Goal: Task Accomplishment & Management: Manage account settings

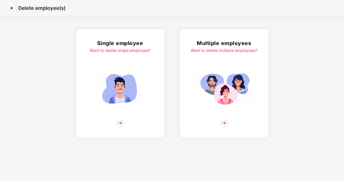
click at [12, 9] on img at bounding box center [12, 8] width 8 height 8
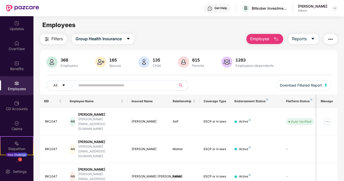
click at [260, 40] on span "Employee" at bounding box center [259, 39] width 19 height 6
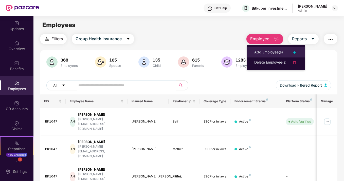
click at [259, 51] on div "Add Employee(s)" at bounding box center [268, 52] width 29 height 6
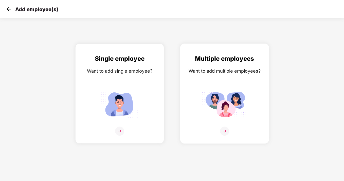
click at [222, 126] on div "Multiple employees Want to add multiple employees?" at bounding box center [225, 98] width 78 height 88
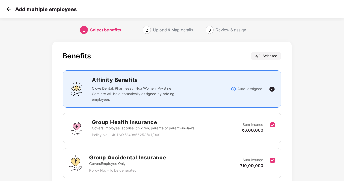
scroll to position [77, 0]
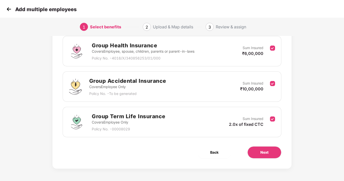
click at [270, 145] on div "Benefits 3 / 3 Selected Affinity Benefits Clove Dental, Pharmeasy, Nua Women, P…" at bounding box center [171, 67] width 239 height 204
click at [270, 154] on button "Next" at bounding box center [265, 153] width 34 height 12
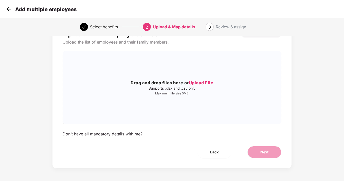
scroll to position [0, 0]
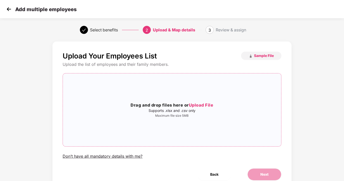
click at [206, 104] on span "Upload File" at bounding box center [201, 105] width 25 height 5
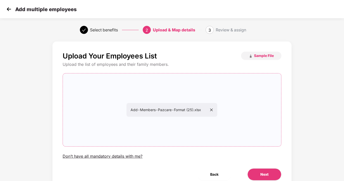
click at [259, 168] on div "Upload Your Employees List Sample File Upload the list of employees and their f…" at bounding box center [171, 116] width 239 height 149
click at [259, 172] on button "Next" at bounding box center [265, 175] width 34 height 12
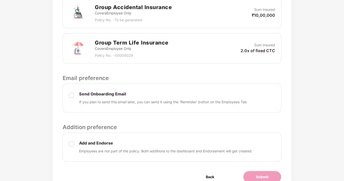
scroll to position [227, 0]
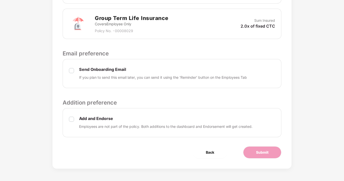
click at [72, 73] on label at bounding box center [71, 73] width 5 height 13
click at [251, 154] on button "Submit" at bounding box center [262, 153] width 38 height 12
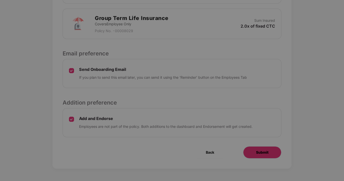
scroll to position [0, 0]
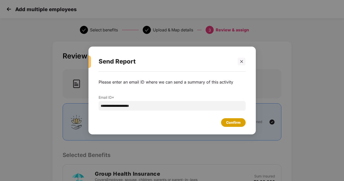
click at [243, 120] on div "Confirm" at bounding box center [233, 122] width 25 height 9
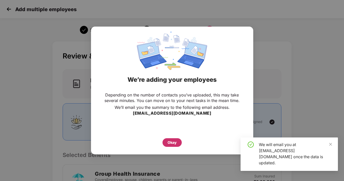
click at [176, 141] on div "Okay" at bounding box center [172, 143] width 9 height 6
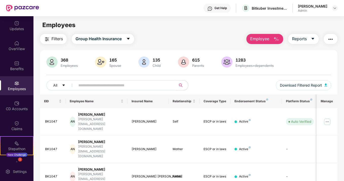
click at [133, 82] on input "text" at bounding box center [123, 86] width 91 height 8
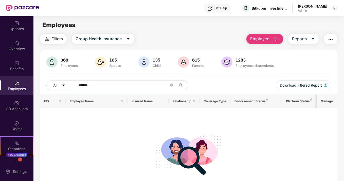
drag, startPoint x: 102, startPoint y: 82, endPoint x: 77, endPoint y: 82, distance: 24.9
click at [77, 82] on span "*******" at bounding box center [124, 85] width 104 height 10
drag, startPoint x: 108, startPoint y: 86, endPoint x: 70, endPoint y: 85, distance: 38.0
click at [70, 85] on div "**********" at bounding box center [117, 85] width 143 height 10
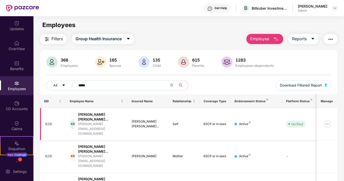
type input "*****"
click at [329, 120] on img at bounding box center [327, 124] width 8 height 8
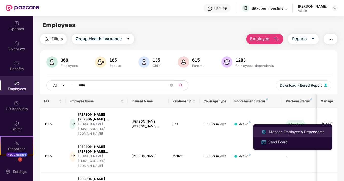
click at [278, 132] on div "Manage Employee & Dependents" at bounding box center [297, 132] width 58 height 6
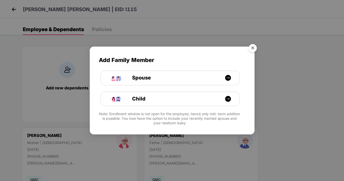
click at [257, 46] on img "Close" at bounding box center [253, 49] width 14 height 14
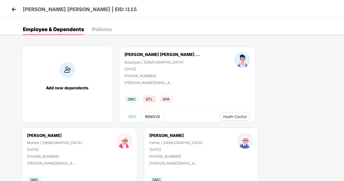
click at [154, 116] on span "REMOVE" at bounding box center [152, 117] width 15 height 4
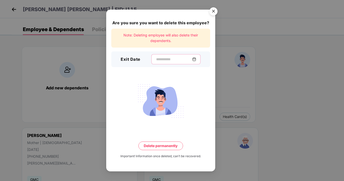
click at [172, 60] on input at bounding box center [174, 59] width 37 height 5
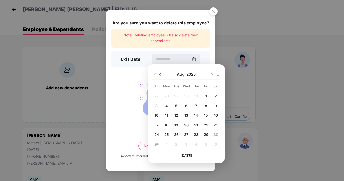
click at [197, 135] on span "28" at bounding box center [196, 135] width 5 height 4
type input "**********"
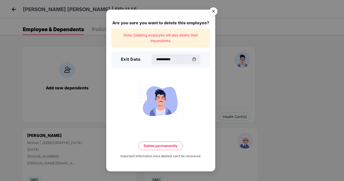
click at [157, 145] on button "Delete permanently" at bounding box center [160, 146] width 45 height 9
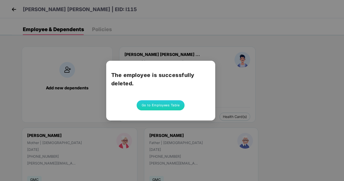
click at [160, 106] on button "Go to Employees Table" at bounding box center [161, 105] width 48 height 10
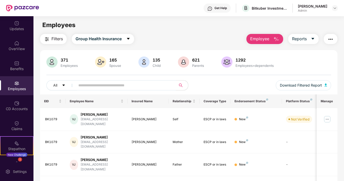
click at [142, 87] on input "text" at bounding box center [123, 86] width 91 height 8
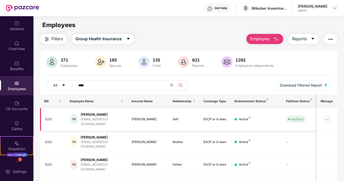
type input "****"
click at [328, 117] on img at bounding box center [327, 119] width 8 height 8
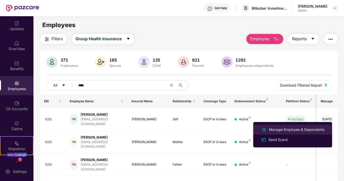
click at [306, 129] on div "Manage Employee & Dependents" at bounding box center [297, 130] width 58 height 6
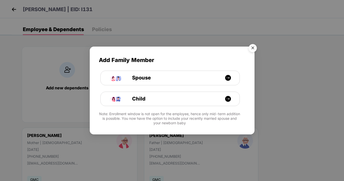
click at [253, 46] on img "Close" at bounding box center [253, 49] width 14 height 14
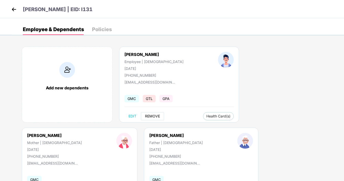
click at [151, 117] on span "REMOVE" at bounding box center [152, 116] width 15 height 4
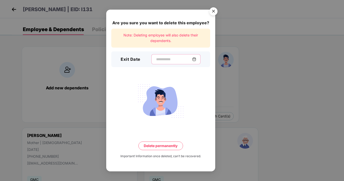
click at [178, 58] on input at bounding box center [174, 59] width 37 height 5
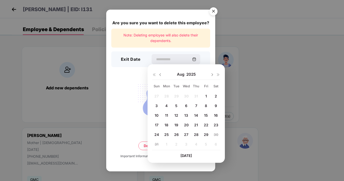
click at [200, 133] on div "28" at bounding box center [196, 135] width 9 height 8
click at [198, 134] on span "28" at bounding box center [196, 135] width 5 height 4
type input "**********"
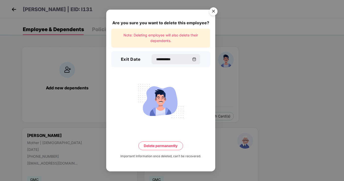
click at [152, 144] on button "Delete permanently" at bounding box center [160, 146] width 45 height 9
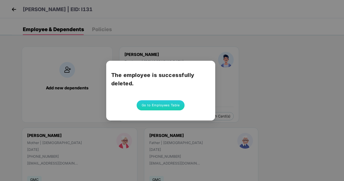
click at [169, 106] on button "Go to Employees Table" at bounding box center [161, 105] width 48 height 10
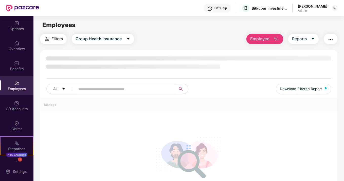
click at [263, 38] on span "Employee" at bounding box center [259, 39] width 19 height 6
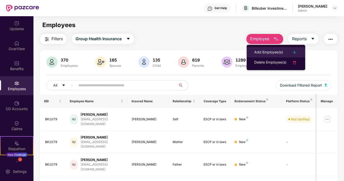
click at [263, 47] on li "Add Employee(s)" at bounding box center [276, 52] width 59 height 10
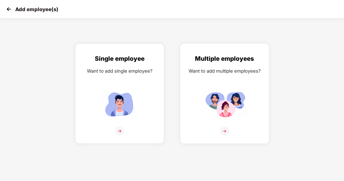
click at [225, 132] on img at bounding box center [224, 131] width 9 height 9
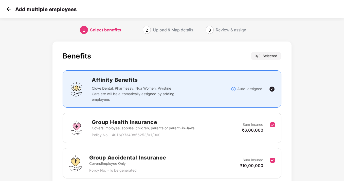
scroll to position [77, 0]
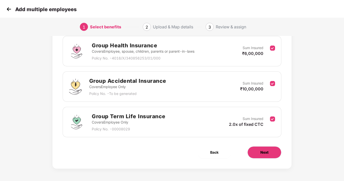
click at [267, 151] on span "Next" at bounding box center [264, 153] width 8 height 6
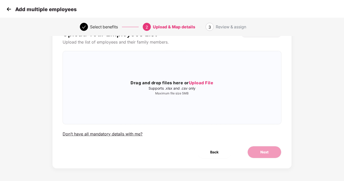
scroll to position [0, 0]
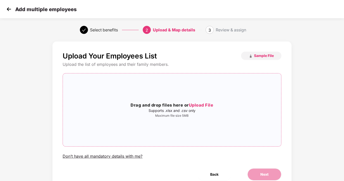
click at [201, 105] on span "Upload File" at bounding box center [201, 105] width 25 height 5
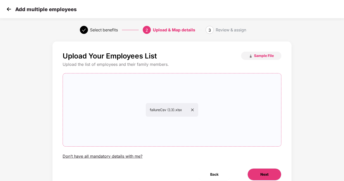
click at [260, 174] on span "Next" at bounding box center [264, 175] width 8 height 6
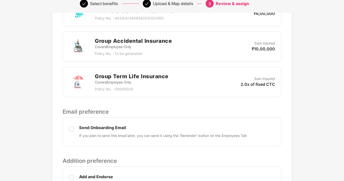
scroll to position [227, 0]
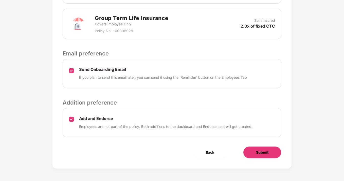
click at [263, 151] on span "Submit" at bounding box center [262, 153] width 12 height 6
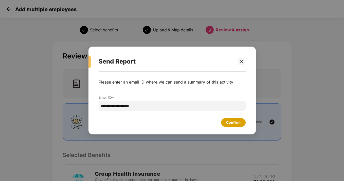
click at [232, 122] on div "Confirm" at bounding box center [233, 123] width 14 height 6
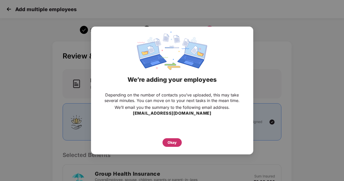
click at [176, 143] on div "Okay" at bounding box center [172, 143] width 9 height 6
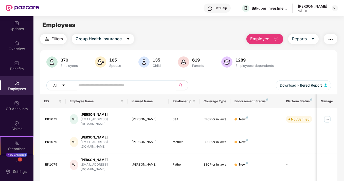
click at [260, 34] on button "Employee" at bounding box center [264, 39] width 37 height 10
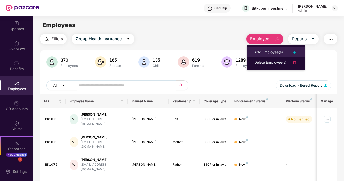
click at [261, 49] on li "Add Employee(s)" at bounding box center [276, 52] width 59 height 10
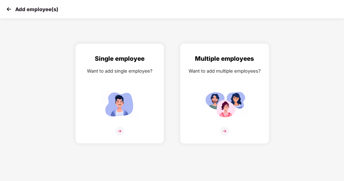
click at [224, 130] on img at bounding box center [224, 131] width 9 height 9
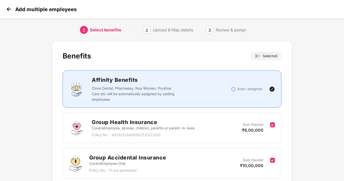
scroll to position [77, 0]
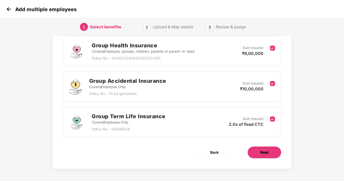
click at [263, 153] on span "Next" at bounding box center [264, 153] width 8 height 6
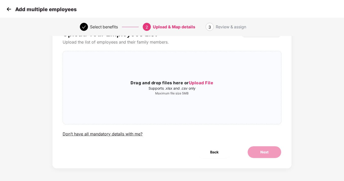
scroll to position [0, 0]
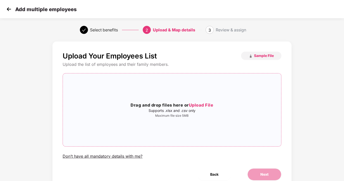
click at [196, 107] on span "Upload File" at bounding box center [201, 105] width 25 height 5
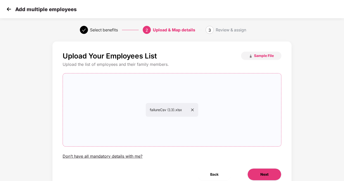
click at [265, 177] on span "Next" at bounding box center [264, 175] width 8 height 6
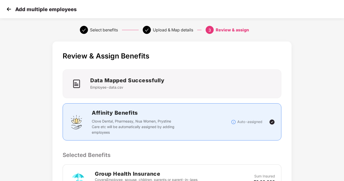
scroll to position [227, 0]
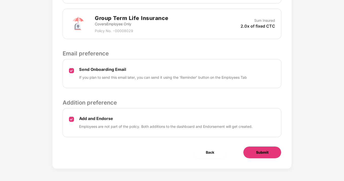
click at [271, 155] on button "Submit" at bounding box center [262, 153] width 38 height 12
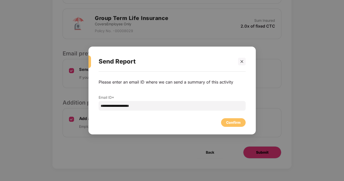
scroll to position [0, 0]
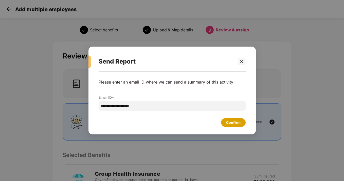
click at [224, 119] on div "Confirm" at bounding box center [233, 122] width 25 height 9
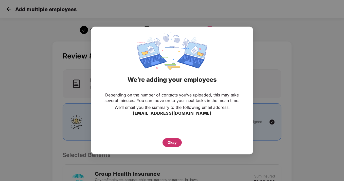
click at [169, 146] on div "Okay" at bounding box center [172, 142] width 19 height 9
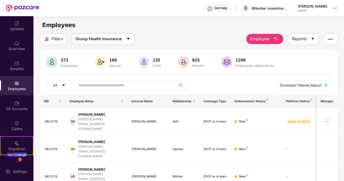
click at [272, 40] on button "Employee" at bounding box center [264, 39] width 37 height 10
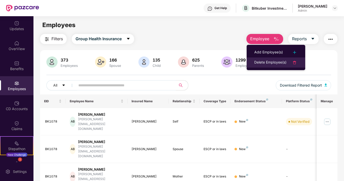
click at [259, 64] on div "Delete Employee(s)" at bounding box center [270, 63] width 32 height 6
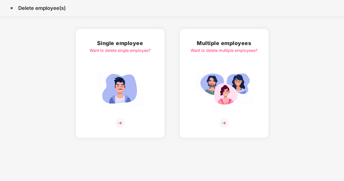
click at [119, 125] on img at bounding box center [120, 123] width 9 height 9
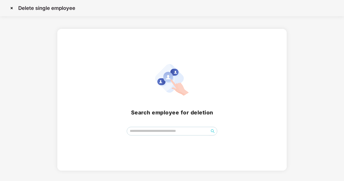
click at [169, 135] on span at bounding box center [172, 131] width 91 height 9
click at [212, 132] on icon "search" at bounding box center [213, 131] width 4 height 4
click at [172, 130] on input "****" at bounding box center [168, 131] width 82 height 8
click at [212, 131] on icon "search" at bounding box center [213, 131] width 4 height 4
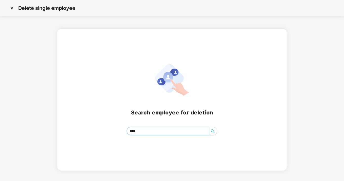
click at [212, 131] on icon "search" at bounding box center [213, 131] width 4 height 4
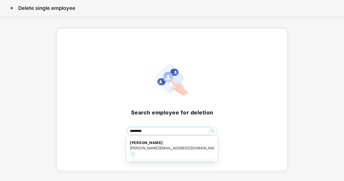
type input "**********"
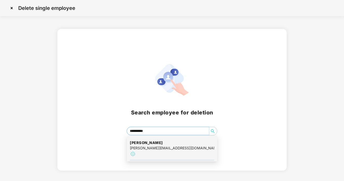
click at [136, 151] on img at bounding box center [133, 154] width 6 height 6
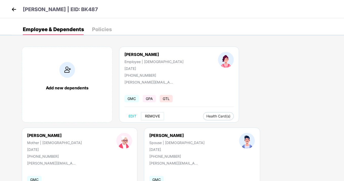
click at [157, 117] on span "REMOVE" at bounding box center [152, 116] width 15 height 4
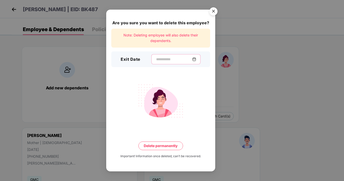
click at [177, 58] on input at bounding box center [174, 59] width 37 height 5
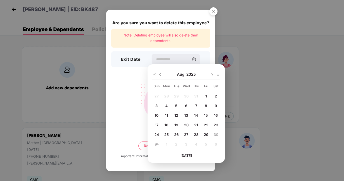
click at [205, 122] on div "22" at bounding box center [206, 125] width 8 height 8
type input "**********"
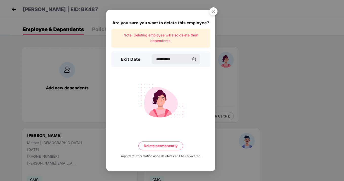
click at [158, 151] on div "**********" at bounding box center [160, 91] width 109 height 162
click at [158, 147] on button "Delete permanently" at bounding box center [160, 146] width 45 height 9
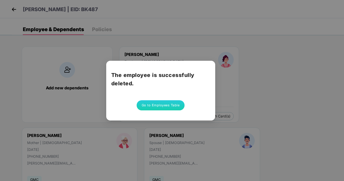
click at [160, 102] on button "Go to Employees Table" at bounding box center [161, 105] width 48 height 10
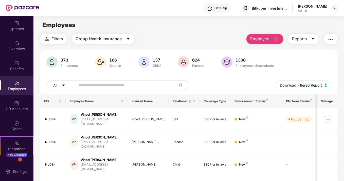
click at [138, 84] on input "text" at bounding box center [123, 86] width 91 height 8
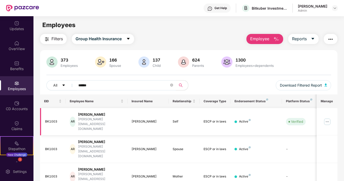
type input "******"
click at [328, 118] on img at bounding box center [327, 122] width 8 height 8
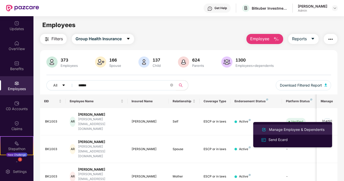
click at [305, 128] on div "Manage Employee & Dependents" at bounding box center [297, 130] width 58 height 6
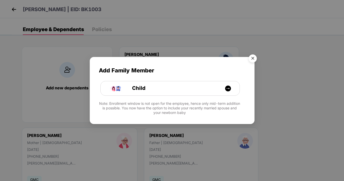
click at [253, 61] on img "Close" at bounding box center [253, 59] width 14 height 14
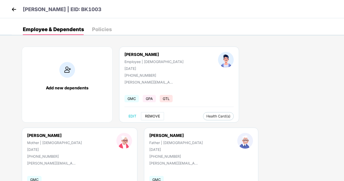
click at [151, 117] on span "REMOVE" at bounding box center [152, 116] width 15 height 4
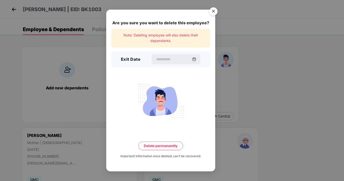
click at [166, 54] on div "Exit Date" at bounding box center [160, 59] width 99 height 16
click at [166, 56] on div at bounding box center [175, 59] width 49 height 10
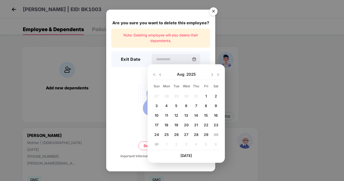
click at [204, 125] on span "22" at bounding box center [206, 125] width 5 height 4
type input "**********"
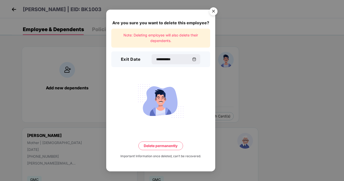
click at [159, 144] on button "Delete permanently" at bounding box center [160, 146] width 45 height 9
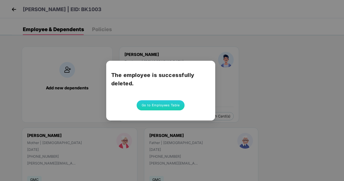
click at [173, 108] on button "Go to Employees Table" at bounding box center [161, 105] width 48 height 10
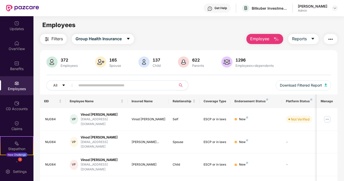
click at [159, 84] on input "text" at bounding box center [123, 86] width 91 height 8
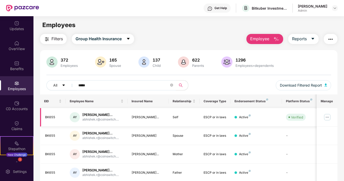
type input "*****"
click at [326, 118] on img at bounding box center [327, 117] width 8 height 8
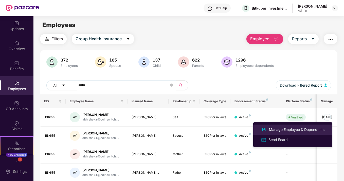
click at [296, 130] on div "Manage Employee & Dependents" at bounding box center [297, 130] width 58 height 6
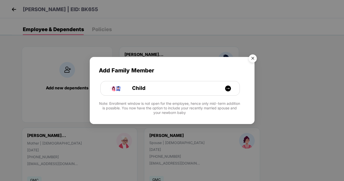
click at [254, 58] on img "Close" at bounding box center [253, 59] width 14 height 14
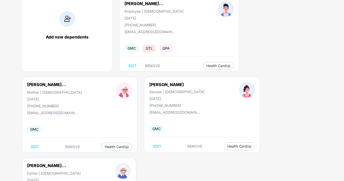
scroll to position [48, 0]
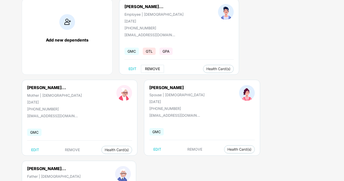
click at [150, 67] on span "REMOVE" at bounding box center [152, 69] width 15 height 4
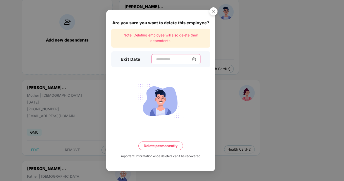
click at [163, 61] on input at bounding box center [174, 59] width 37 height 5
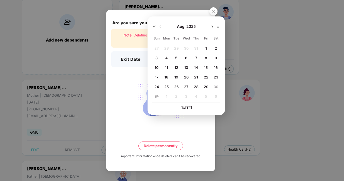
click at [168, 89] on span "25" at bounding box center [166, 87] width 5 height 4
type input "**********"
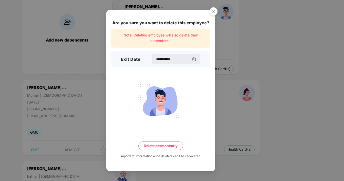
click at [163, 145] on button "Delete permanently" at bounding box center [160, 146] width 45 height 9
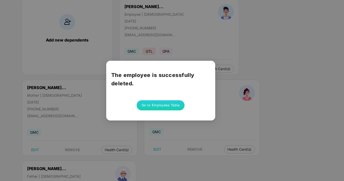
click at [165, 107] on button "Go to Employees Table" at bounding box center [161, 105] width 48 height 10
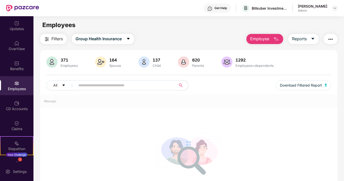
click at [108, 91] on div "All Download Filtered Report" at bounding box center [188, 87] width 285 height 14
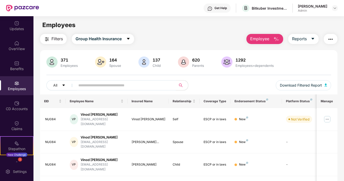
click at [107, 84] on input "text" at bounding box center [123, 86] width 91 height 8
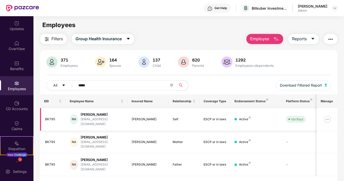
type input "*****"
click at [327, 118] on img at bounding box center [327, 119] width 8 height 8
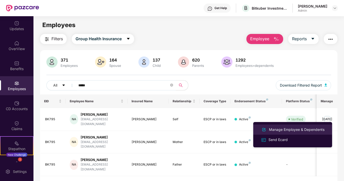
click at [295, 132] on div "Manage Employee & Dependents" at bounding box center [297, 130] width 58 height 6
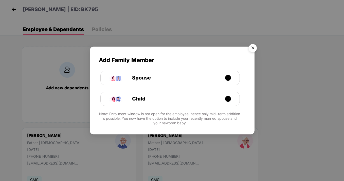
click at [254, 48] on img "Close" at bounding box center [253, 49] width 14 height 14
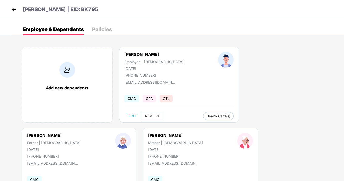
click at [152, 117] on span "REMOVE" at bounding box center [152, 116] width 15 height 4
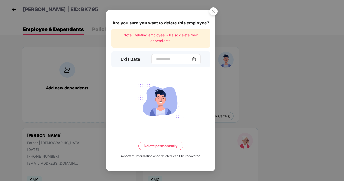
click at [166, 55] on div at bounding box center [175, 59] width 49 height 10
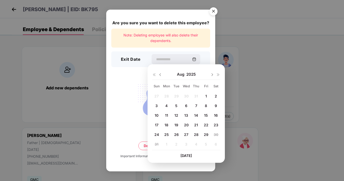
click at [163, 75] on div "[DATE]" at bounding box center [186, 74] width 68 height 10
click at [161, 75] on img at bounding box center [160, 75] width 4 height 4
click at [194, 135] on div "31" at bounding box center [196, 135] width 8 height 8
type input "**********"
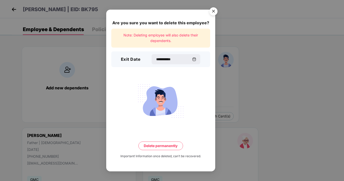
click at [162, 143] on button "Delete permanently" at bounding box center [160, 146] width 45 height 9
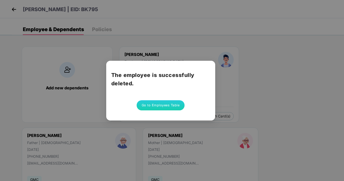
click at [150, 105] on button "Go to Employees Table" at bounding box center [161, 105] width 48 height 10
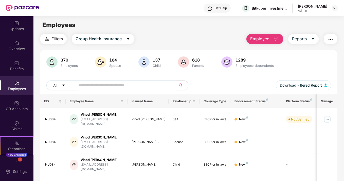
click at [122, 79] on div "370 Employees 164 Spouse 137 Child 618 Parents 1289 Employees+dependents All Do…" at bounding box center [188, 76] width 297 height 38
click at [121, 83] on input "text" at bounding box center [123, 86] width 91 height 8
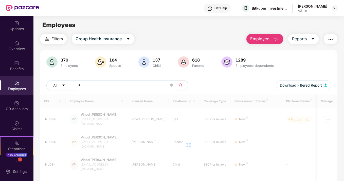
type input "*"
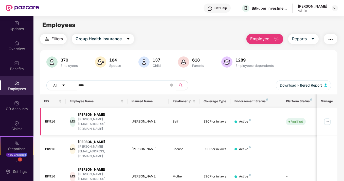
type input "****"
click at [329, 118] on img at bounding box center [327, 122] width 8 height 8
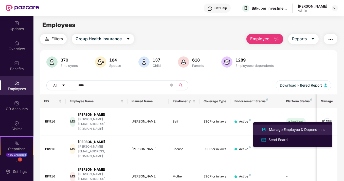
click at [285, 128] on div "Manage Employee & Dependents" at bounding box center [297, 130] width 58 height 6
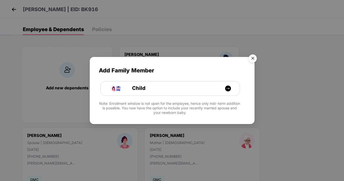
click at [252, 56] on img "Close" at bounding box center [253, 59] width 14 height 14
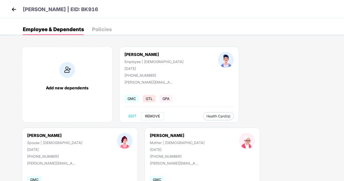
click at [157, 114] on button "REMOVE" at bounding box center [152, 116] width 23 height 8
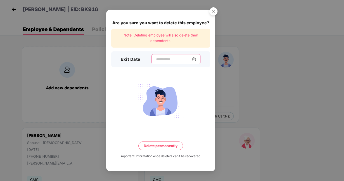
click at [168, 58] on input at bounding box center [174, 59] width 37 height 5
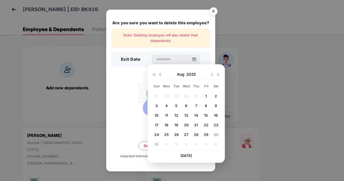
click at [197, 125] on span "21" at bounding box center [196, 125] width 4 height 4
type input "**********"
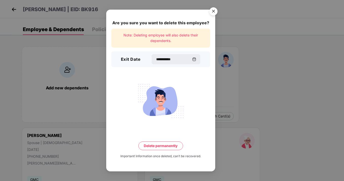
click at [163, 146] on button "Delete permanently" at bounding box center [160, 146] width 45 height 9
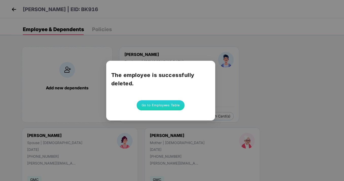
click at [156, 106] on button "Go to Employees Table" at bounding box center [161, 105] width 48 height 10
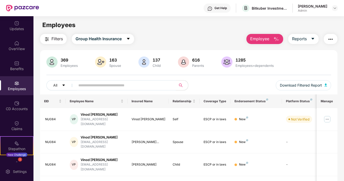
click at [98, 84] on input "text" at bounding box center [123, 86] width 91 height 8
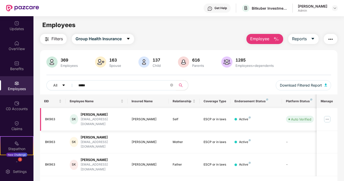
type input "*****"
click at [327, 116] on img at bounding box center [327, 119] width 8 height 8
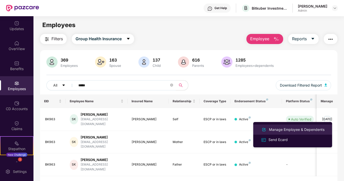
click at [276, 131] on div "Manage Employee & Dependents" at bounding box center [297, 130] width 58 height 6
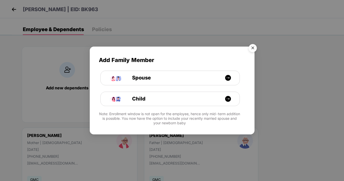
click at [253, 46] on img "Close" at bounding box center [253, 49] width 14 height 14
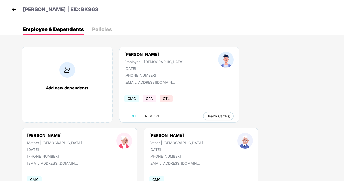
click at [153, 116] on span "REMOVE" at bounding box center [152, 116] width 15 height 4
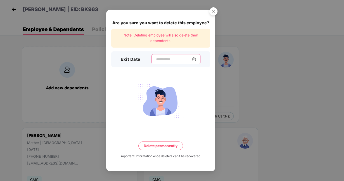
click at [178, 59] on input at bounding box center [174, 59] width 37 height 5
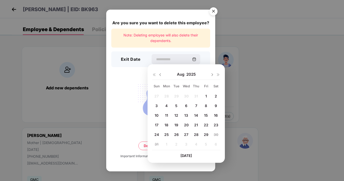
click at [196, 114] on span "14" at bounding box center [196, 115] width 4 height 4
type input "**********"
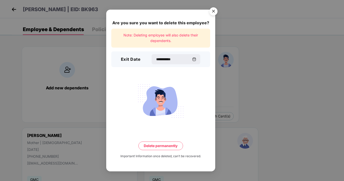
click at [158, 147] on button "Delete permanently" at bounding box center [160, 146] width 45 height 9
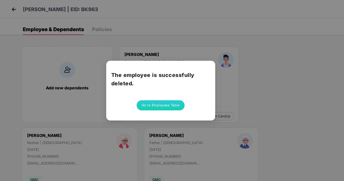
click at [150, 103] on button "Go to Employees Table" at bounding box center [161, 105] width 48 height 10
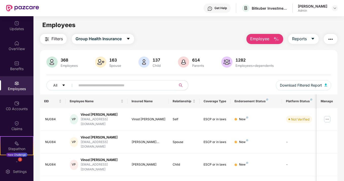
click at [123, 84] on input "text" at bounding box center [123, 86] width 91 height 8
type input "*"
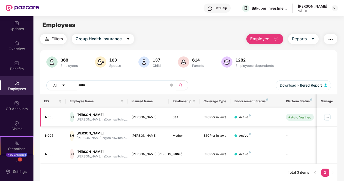
type input "*****"
click at [326, 119] on img at bounding box center [327, 117] width 8 height 8
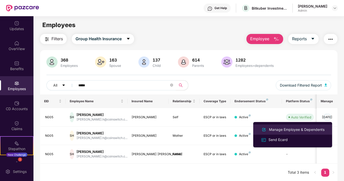
click at [269, 130] on div "Manage Employee & Dependents" at bounding box center [297, 130] width 58 height 6
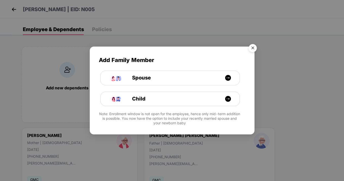
click at [251, 48] on img "Close" at bounding box center [253, 49] width 14 height 14
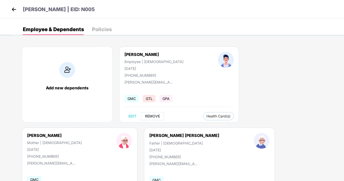
click at [151, 116] on span "REMOVE" at bounding box center [152, 116] width 15 height 4
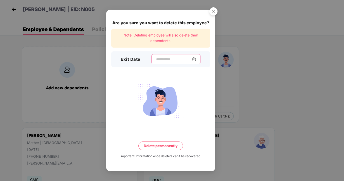
click at [159, 60] on input at bounding box center [174, 59] width 37 height 5
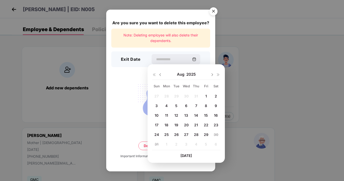
click at [197, 134] on span "28" at bounding box center [196, 135] width 5 height 4
type input "**********"
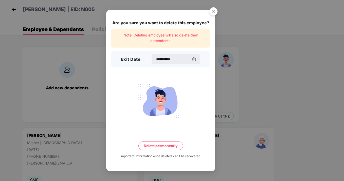
click at [162, 144] on button "Delete permanently" at bounding box center [160, 146] width 45 height 9
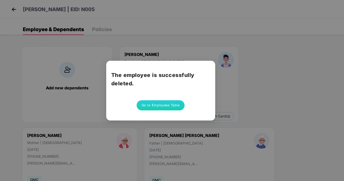
click at [174, 103] on button "Go to Employees Table" at bounding box center [161, 105] width 48 height 10
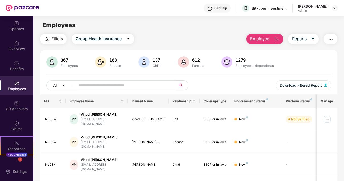
click at [132, 82] on input "text" at bounding box center [123, 86] width 91 height 8
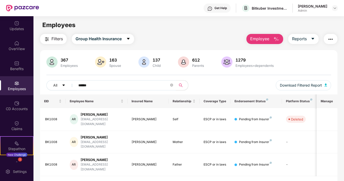
type input "******"
